Goal: Information Seeking & Learning: Check status

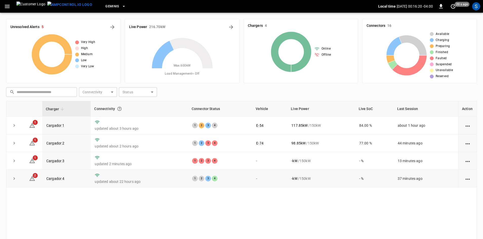
click at [277, 180] on td "-" at bounding box center [269, 179] width 35 height 18
drag, startPoint x: 370, startPoint y: 180, endPoint x: 288, endPoint y: 179, distance: 82.5
click at [298, 179] on tr "2 Cargador 4 updated about 22 hours ago 1 2 3 4 - - kW / 150 kW - % 37 minutes …" at bounding box center [241, 179] width 470 height 18
drag, startPoint x: 292, startPoint y: 184, endPoint x: 314, endPoint y: 177, distance: 22.7
click at [314, 179] on tr "2 Cargador 4 updated about 22 hours ago 1 2 3 4 - - kW / 150 kW - % 37 minutes …" at bounding box center [241, 179] width 470 height 18
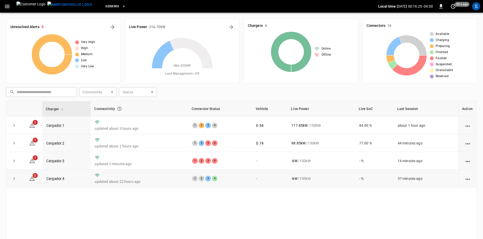
drag, startPoint x: 300, startPoint y: 178, endPoint x: 319, endPoint y: 180, distance: 19.1
click at [309, 179] on div "- kW / 150 kW" at bounding box center [320, 178] width 59 height 5
drag, startPoint x: 321, startPoint y: 181, endPoint x: 280, endPoint y: 178, distance: 41.1
click at [282, 179] on tr "2 Cargador 4 updated about 22 hours ago 1 2 3 4 - - kW / 150 kW - % 37 minutes …" at bounding box center [241, 179] width 470 height 18
drag, startPoint x: 296, startPoint y: 172, endPoint x: 308, endPoint y: 177, distance: 12.7
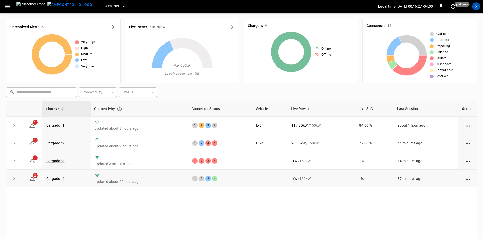
click at [305, 176] on tbody "1 Cargador 1 updated about 3 hours ago 1 2 3 4 E-54 117.85 kW / 150 kW 84.00 % …" at bounding box center [241, 152] width 470 height 71
click at [310, 180] on div "- kW / 150 kW" at bounding box center [320, 178] width 59 height 5
click at [314, 181] on div "- kW / 150 kW" at bounding box center [320, 178] width 59 height 5
drag, startPoint x: 314, startPoint y: 181, endPoint x: 286, endPoint y: 175, distance: 28.5
click at [291, 177] on div "- kW / 150 kW" at bounding box center [320, 178] width 59 height 5
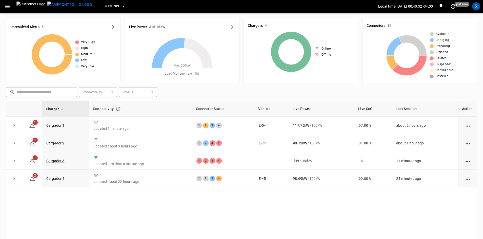
click at [297, 203] on div "Charger Connectivity Connector Status Vehicle Live Power Live SoC Last Session …" at bounding box center [241, 185] width 471 height 168
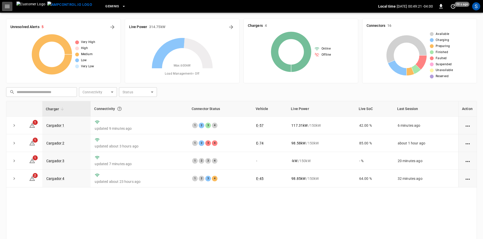
click at [6, 5] on icon "button" at bounding box center [7, 6] width 6 height 6
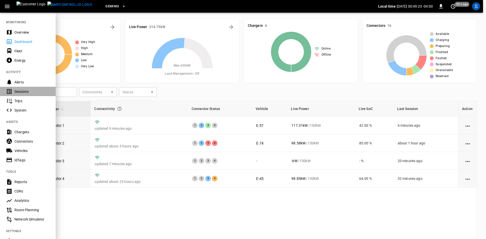
click at [22, 92] on div "Sessions" at bounding box center [31, 91] width 35 height 5
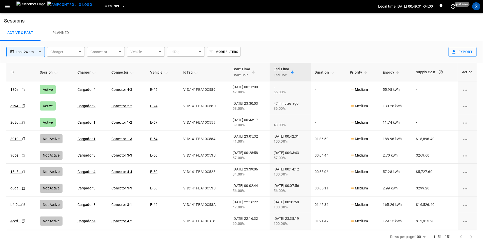
click at [7, 7] on icon "button" at bounding box center [7, 6] width 5 height 3
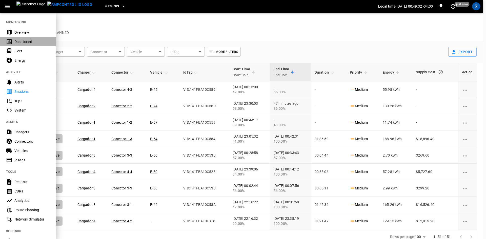
click at [24, 40] on div "Dashboard" at bounding box center [31, 41] width 35 height 5
